Goal: Information Seeking & Learning: Learn about a topic

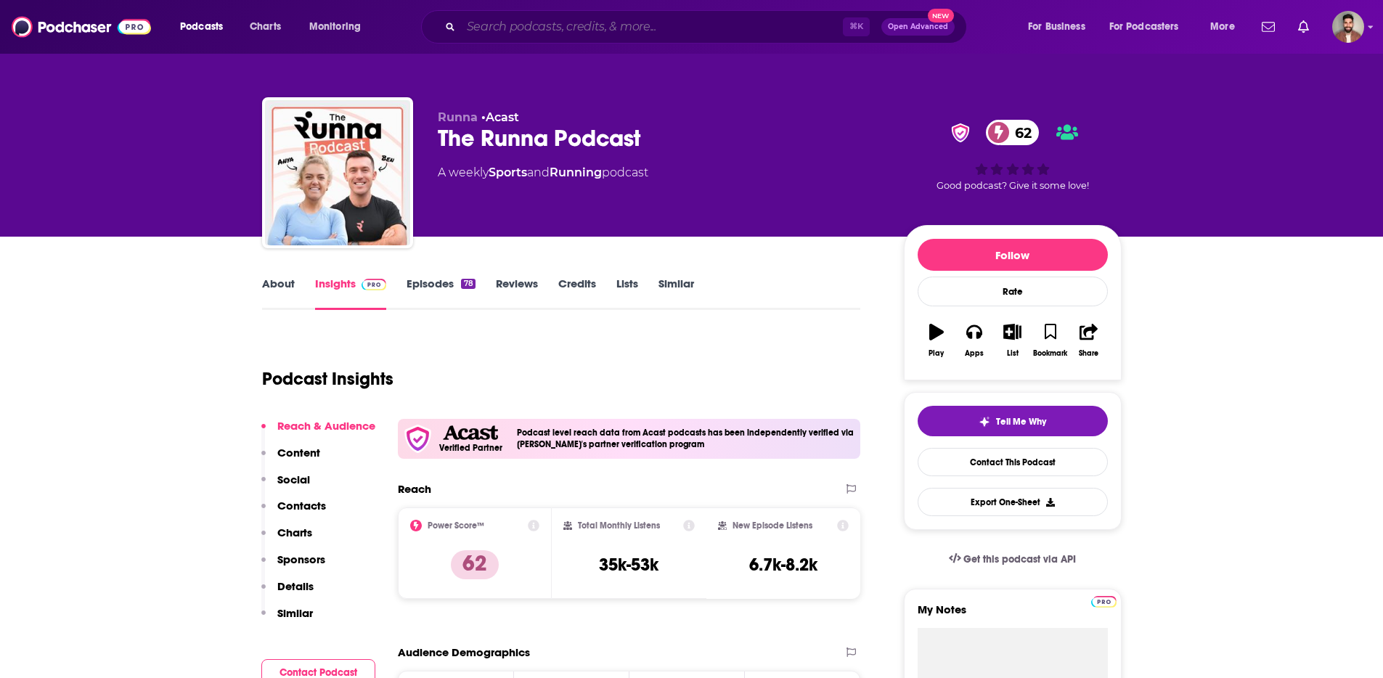
click at [605, 26] on input "Search podcasts, credits, & more..." at bounding box center [652, 26] width 382 height 23
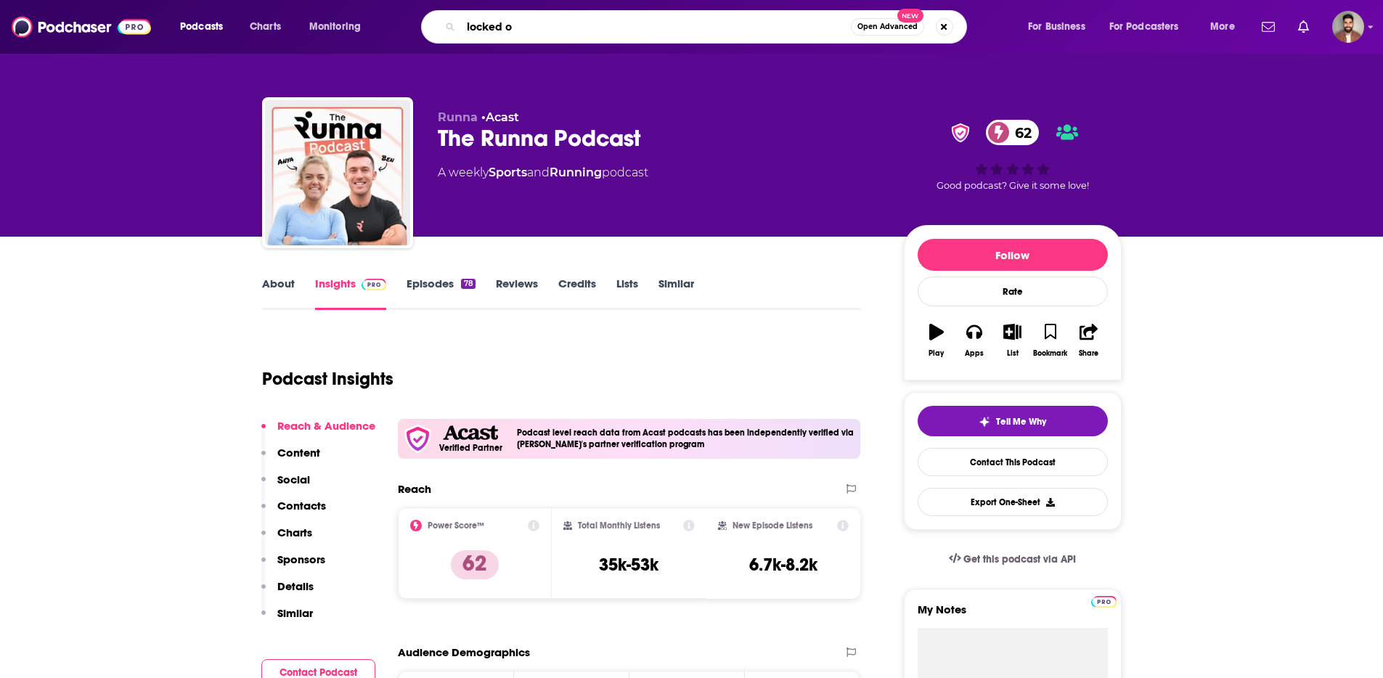
type input "locked on"
click at [605, 26] on input "locked on" at bounding box center [656, 26] width 390 height 23
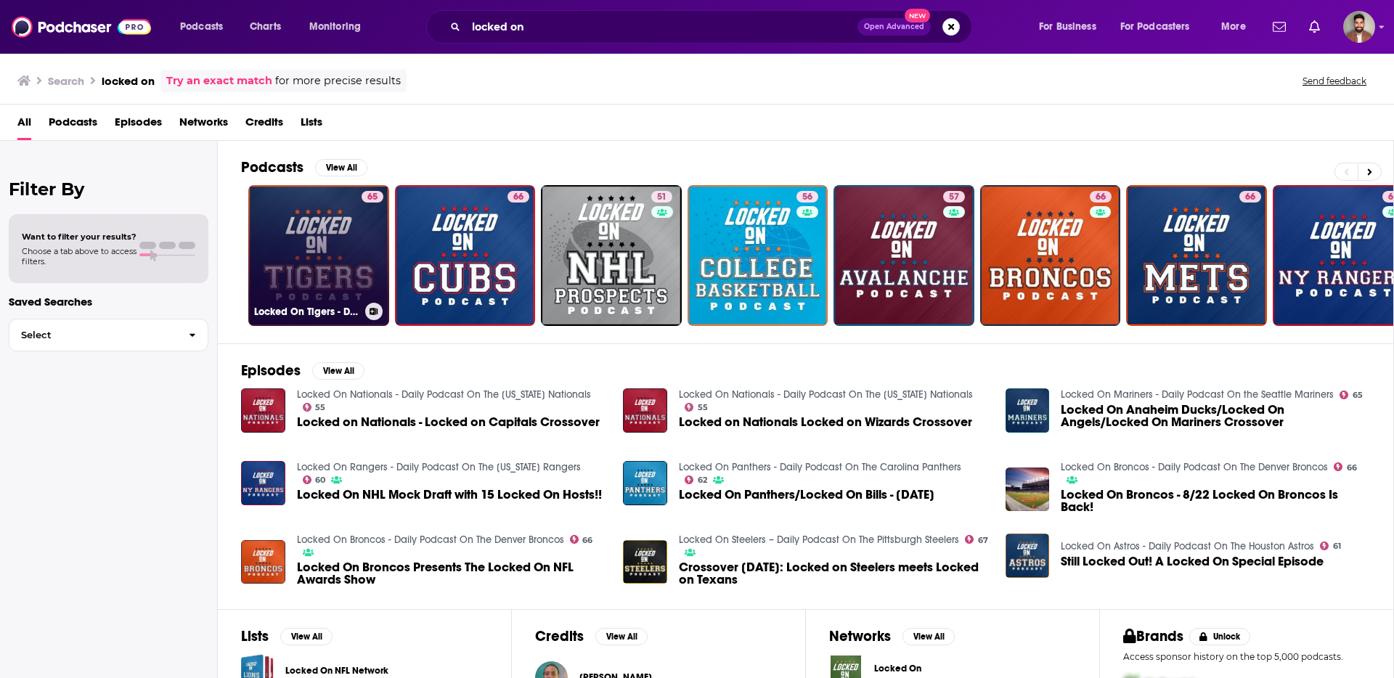
click at [353, 264] on link "65 Locked On Tigers - Daily Podcast On The Detroit Tigers" at bounding box center [318, 255] width 141 height 141
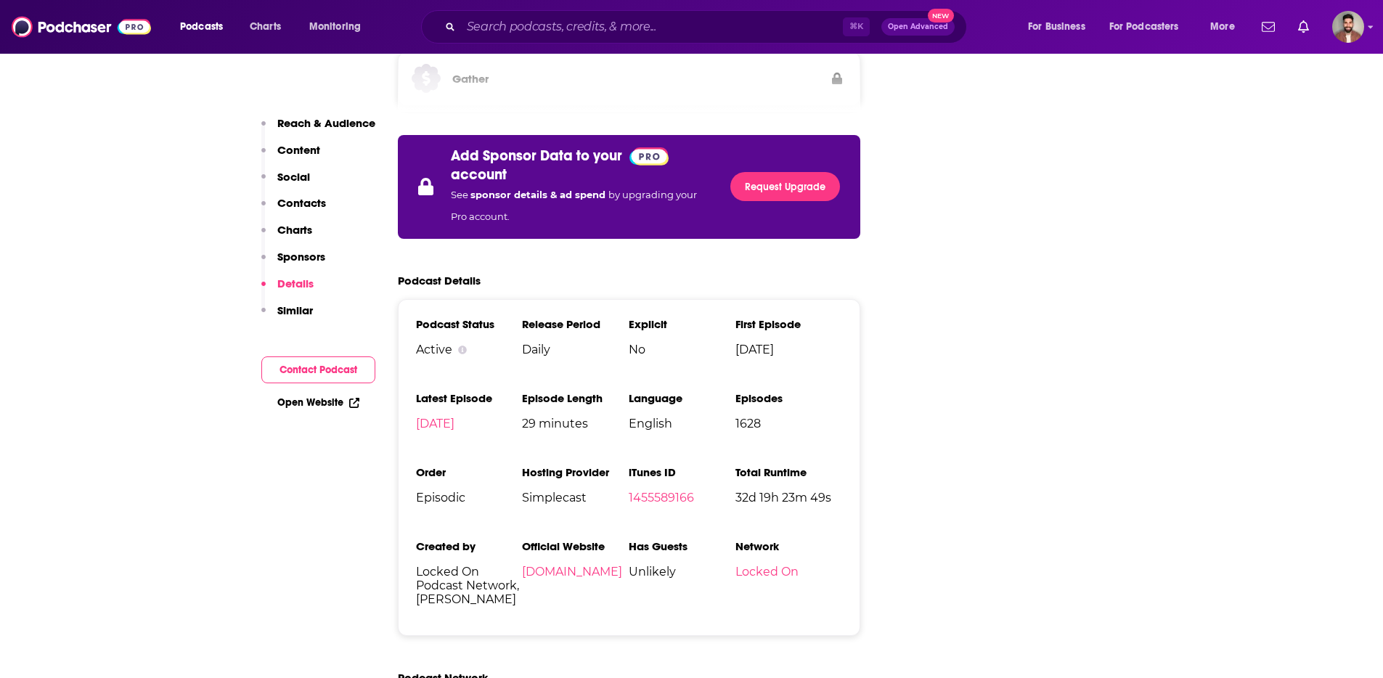
scroll to position [2408, 0]
click at [745, 25] on input "Search podcasts, credits, & more..." at bounding box center [652, 26] width 382 height 23
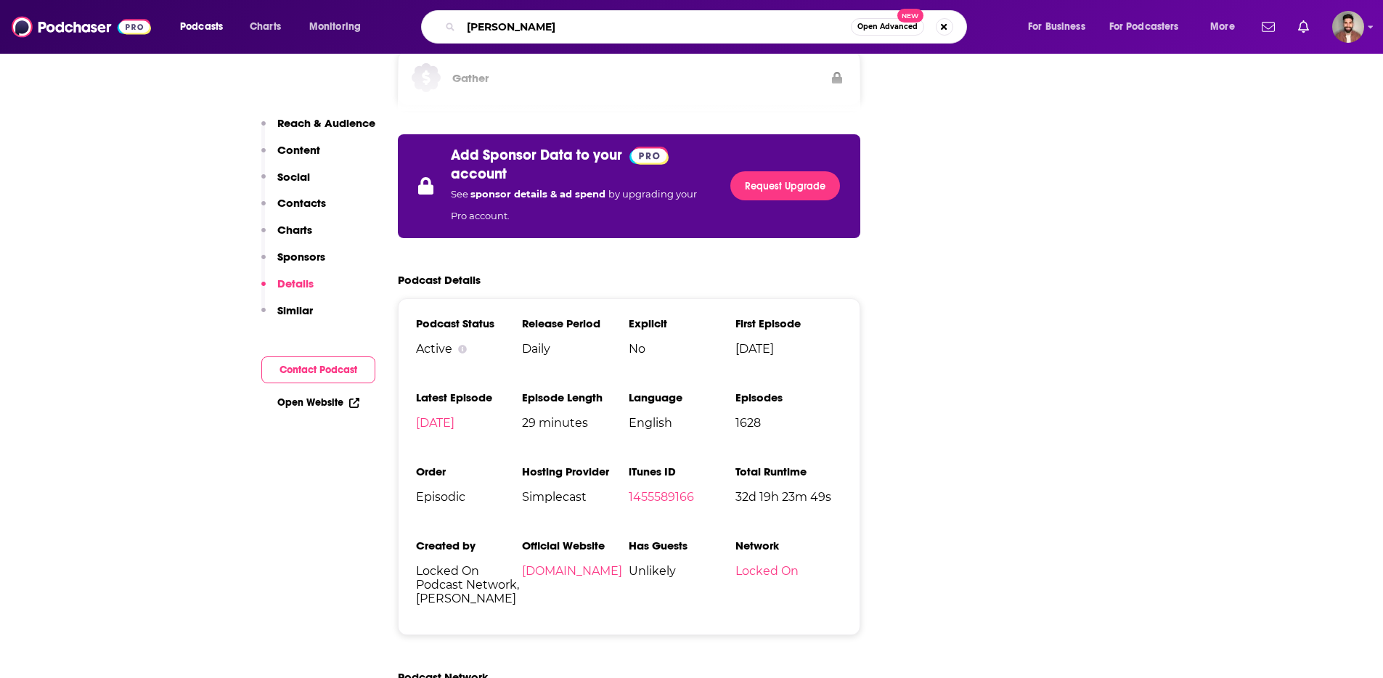
type input "bleav"
click at [745, 25] on input "bleav" at bounding box center [656, 26] width 390 height 23
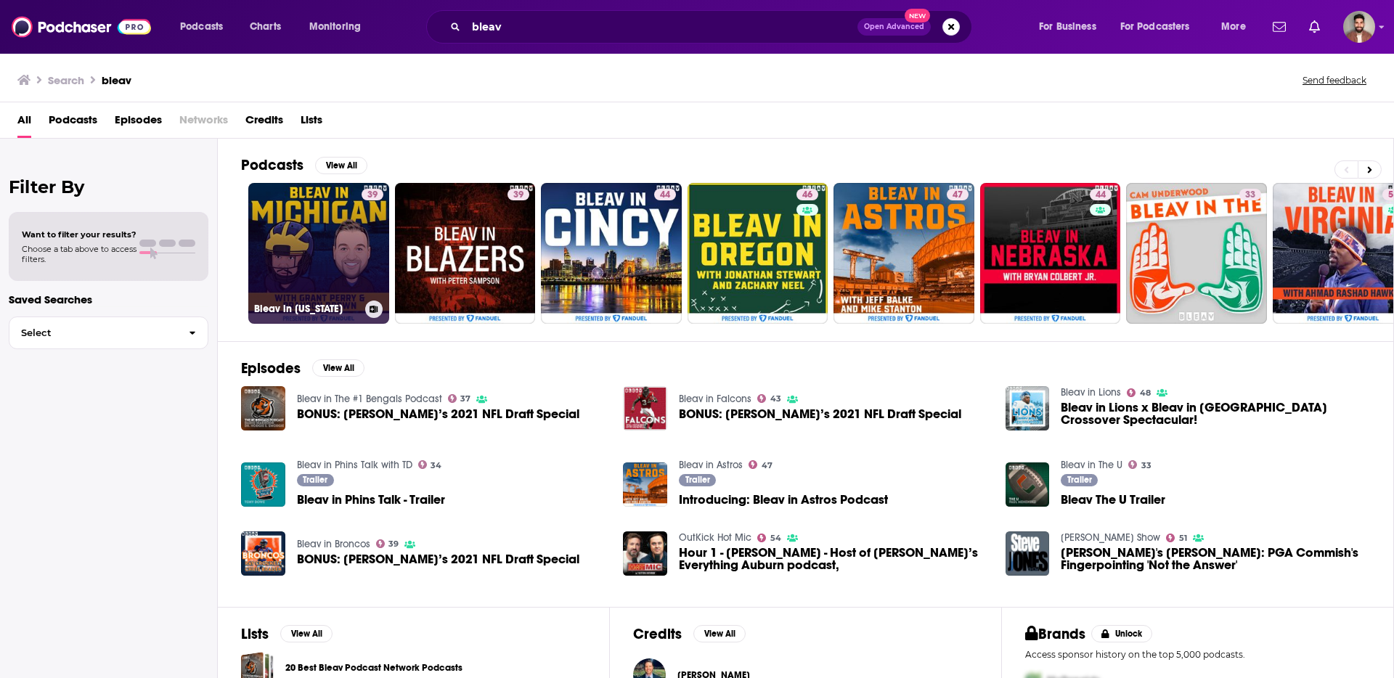
click at [369, 227] on div "39" at bounding box center [372, 245] width 22 height 112
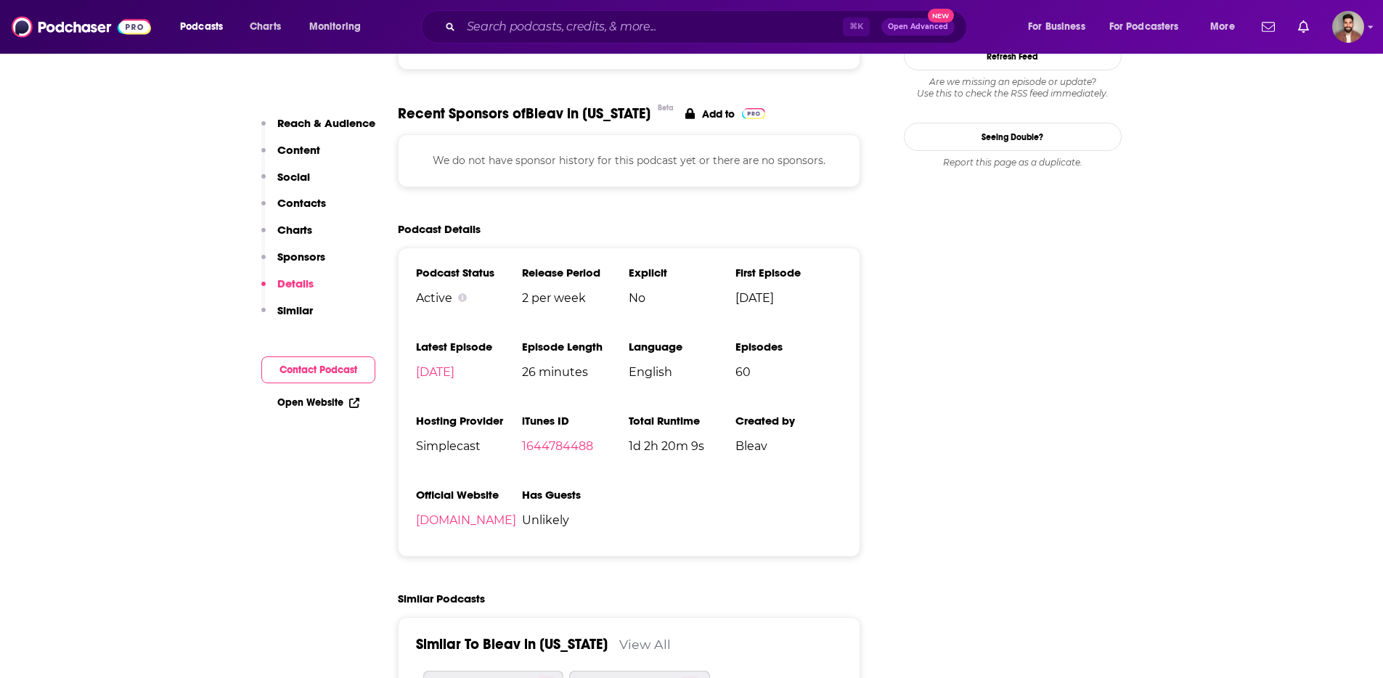
scroll to position [1510, 0]
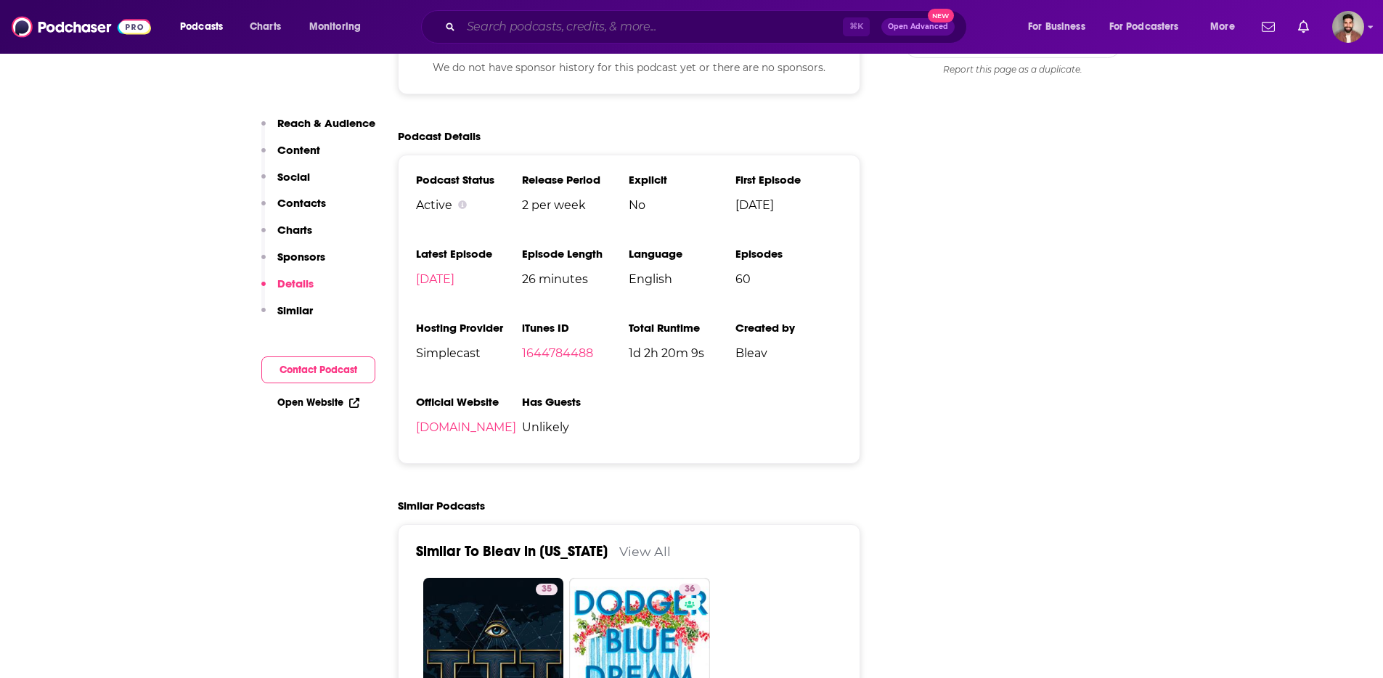
click at [576, 23] on input "Search podcasts, credits, & more..." at bounding box center [652, 26] width 382 height 23
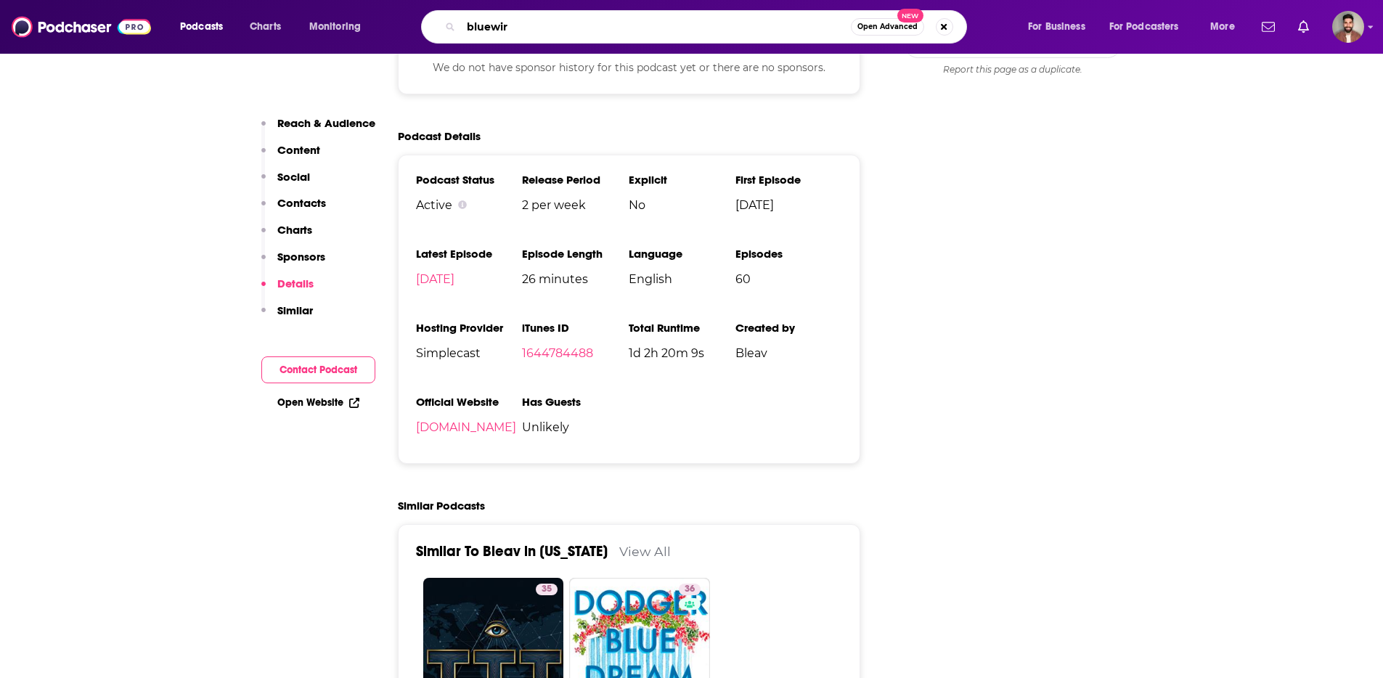
type input "bluewire"
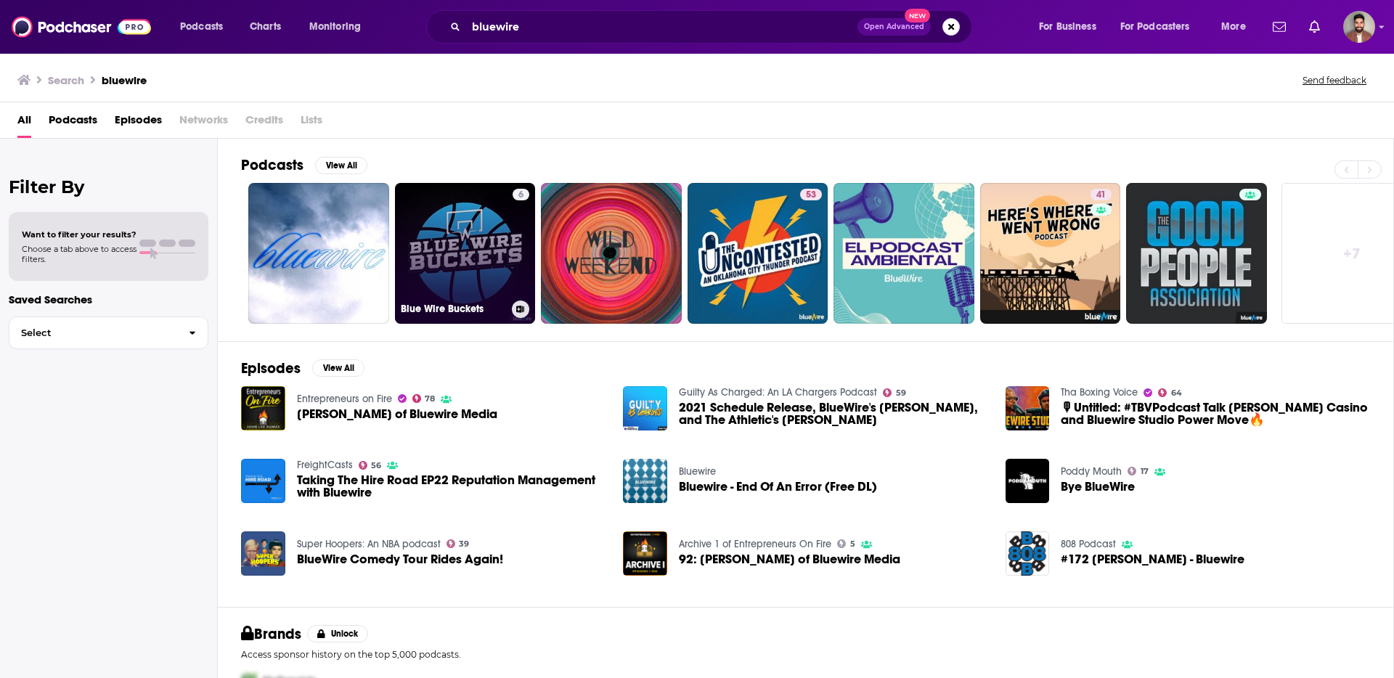
click at [475, 223] on link "6 Blue Wire Buckets" at bounding box center [465, 253] width 141 height 141
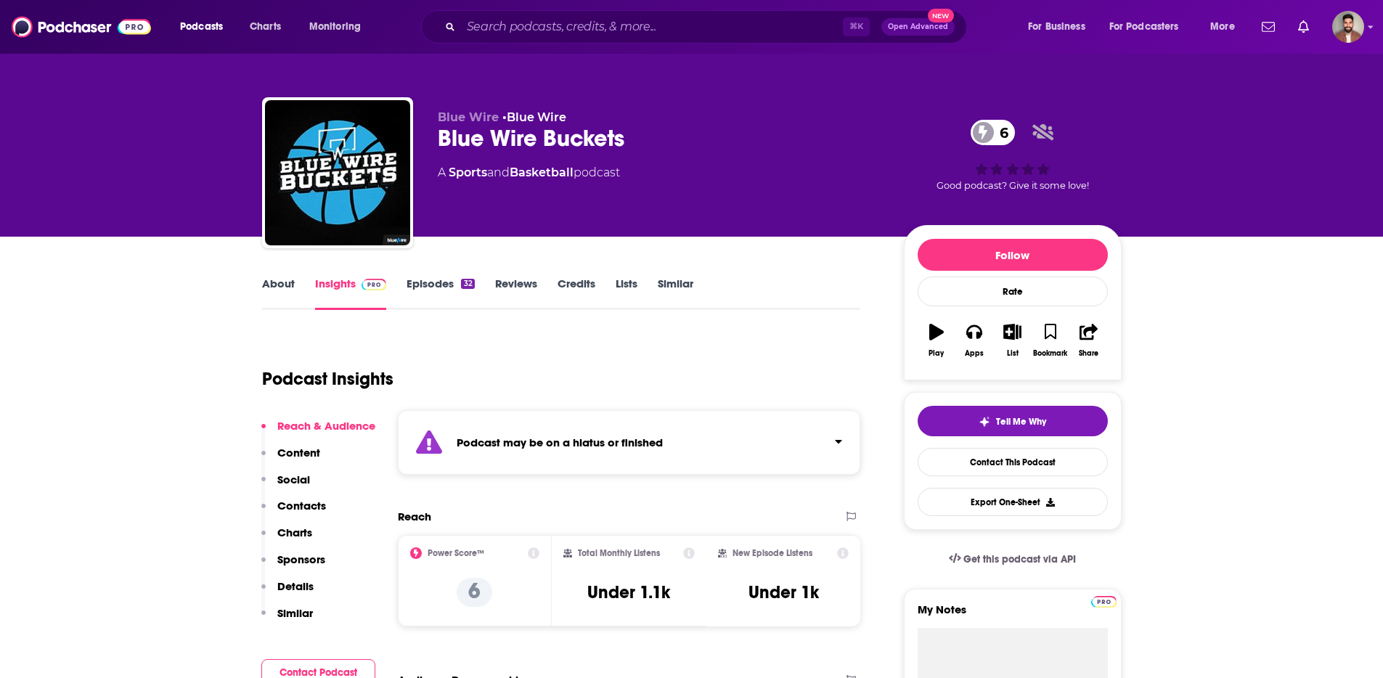
click at [714, 299] on div "About Insights Episodes 32 Reviews Credits Lists Similar" at bounding box center [561, 292] width 599 height 36
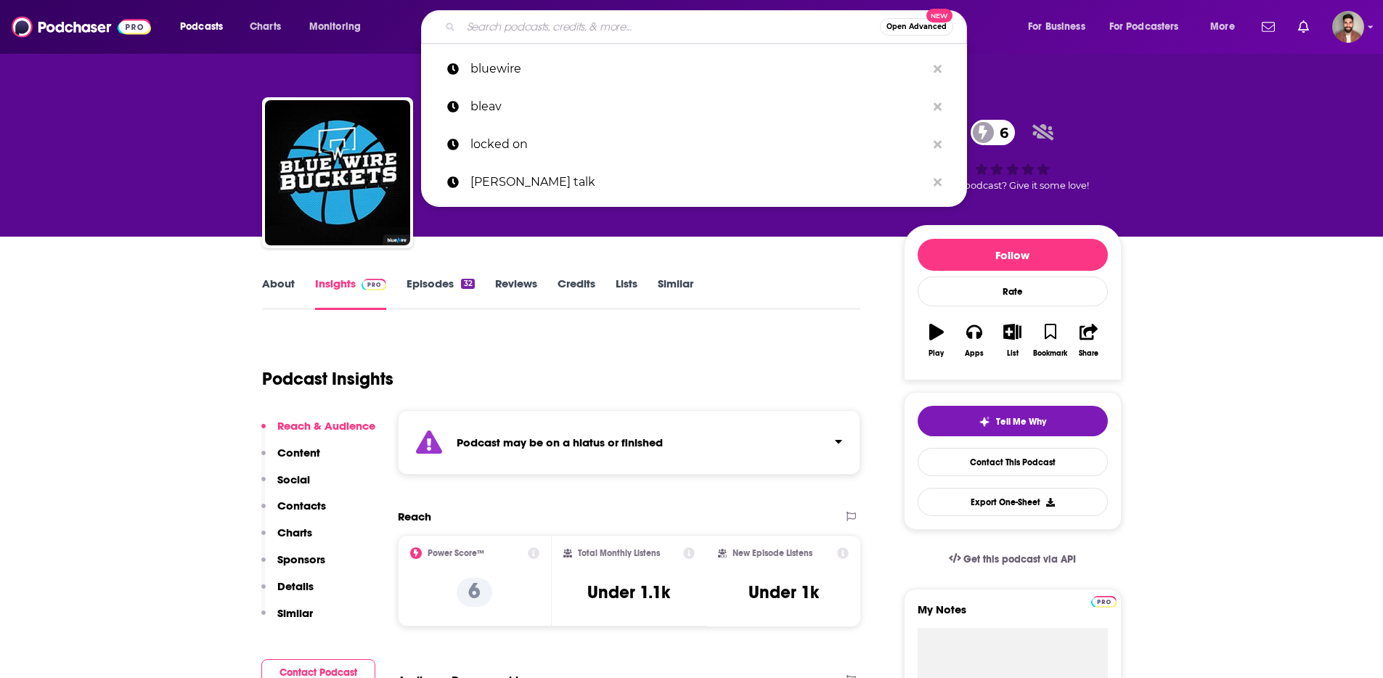
click at [583, 22] on input "Search podcasts, credits, & more..." at bounding box center [670, 26] width 419 height 23
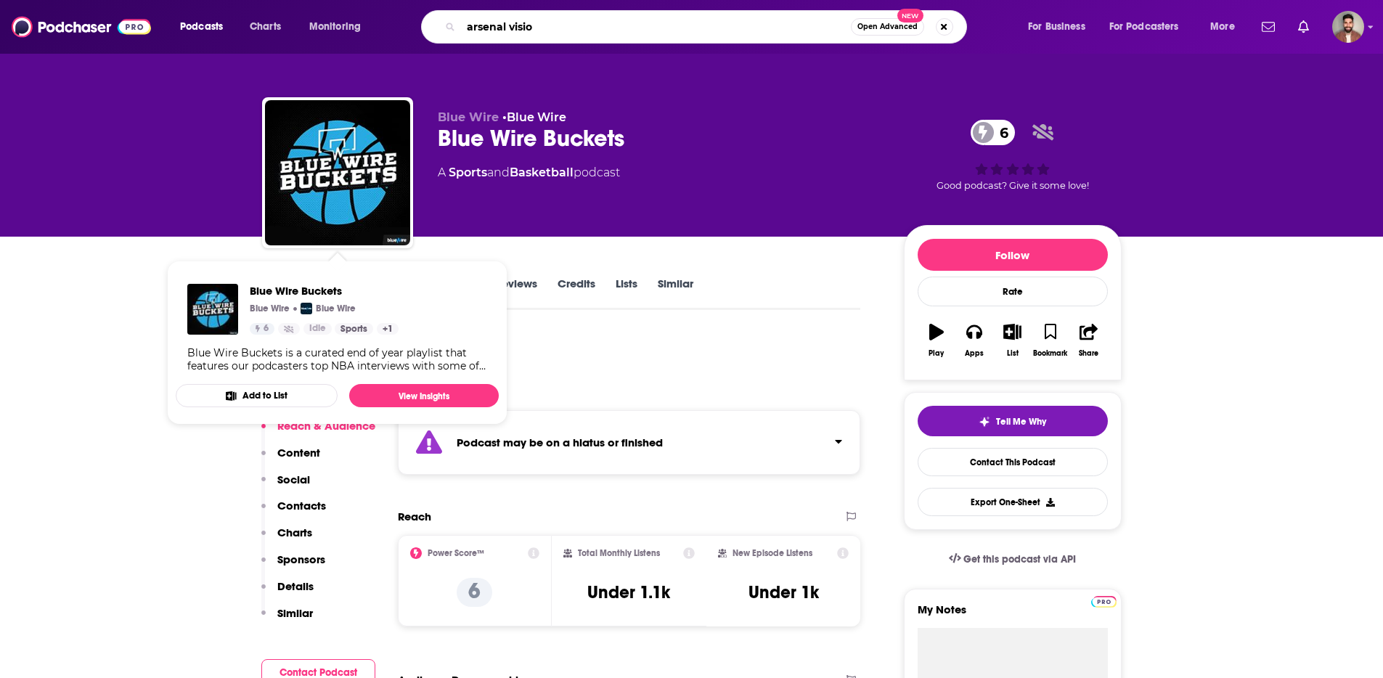
type input "arsenal vision"
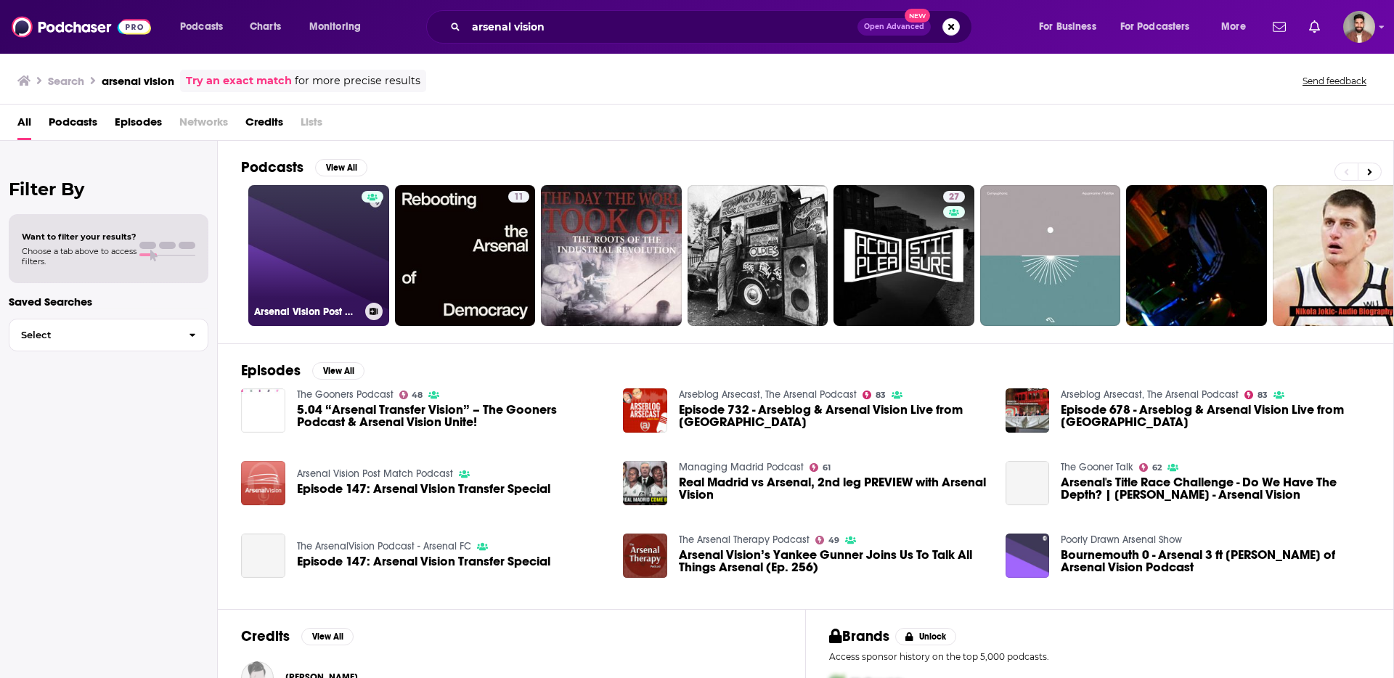
click at [353, 234] on link "Arsenal Vision Post Match Podcast" at bounding box center [318, 255] width 141 height 141
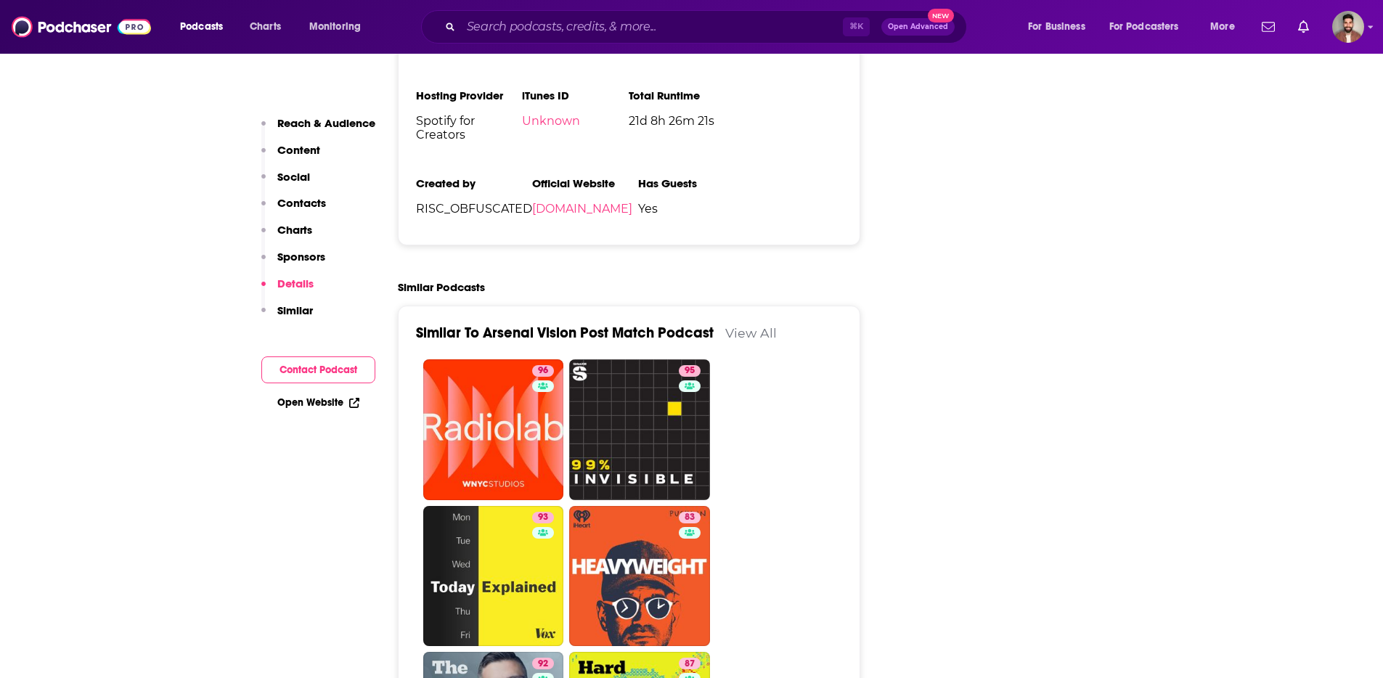
scroll to position [1851, 0]
